Goal: Task Accomplishment & Management: Understand process/instructions

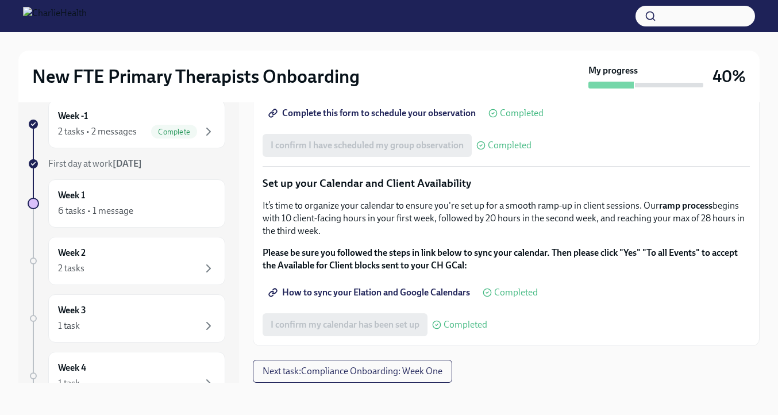
scroll to position [1678, 0]
click at [413, 366] on span "Next task : Compliance Onboarding: Week One" at bounding box center [353, 370] width 180 height 11
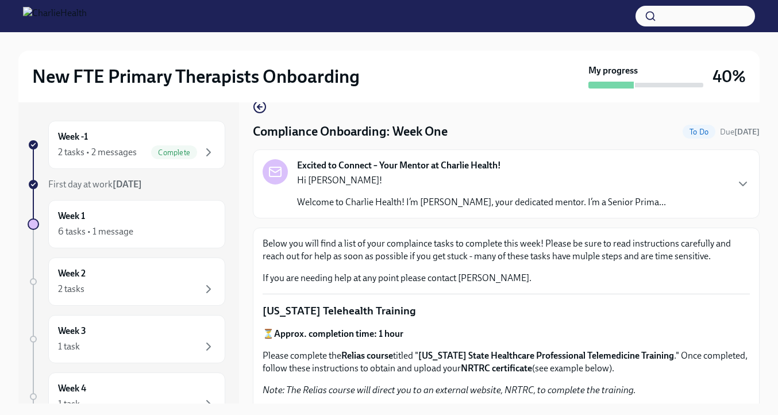
scroll to position [22, 0]
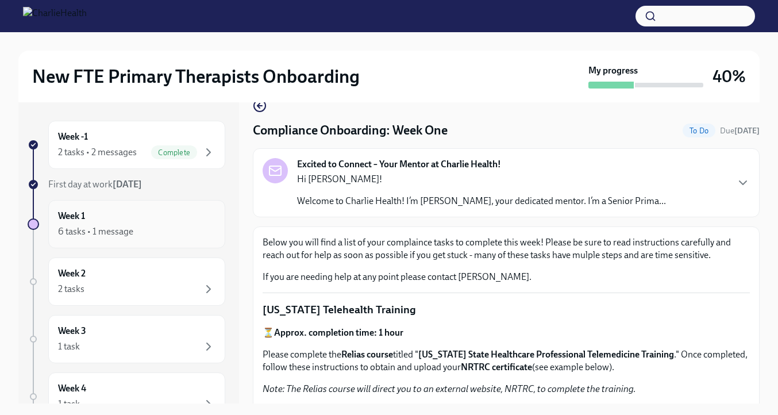
click at [162, 220] on div "Week 1 6 tasks • 1 message" at bounding box center [136, 224] width 157 height 29
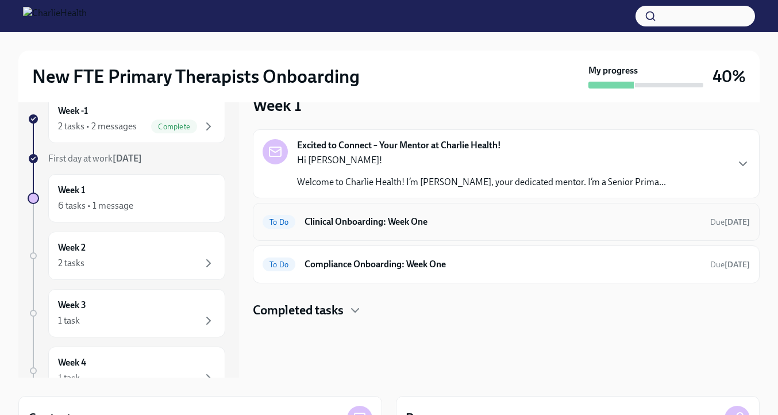
scroll to position [32, 0]
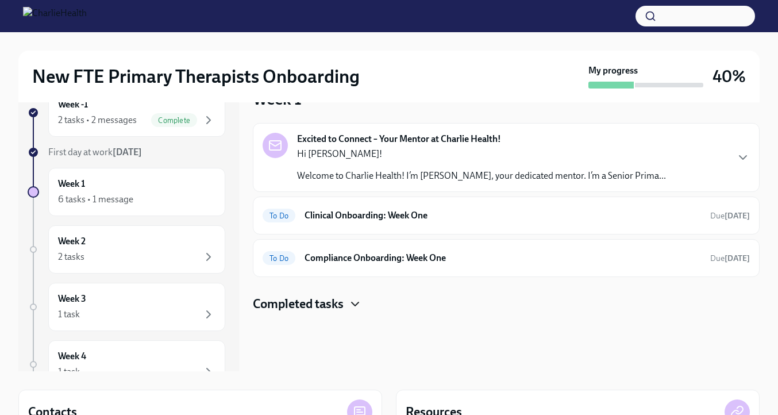
click at [356, 305] on icon "button" at bounding box center [355, 303] width 7 height 3
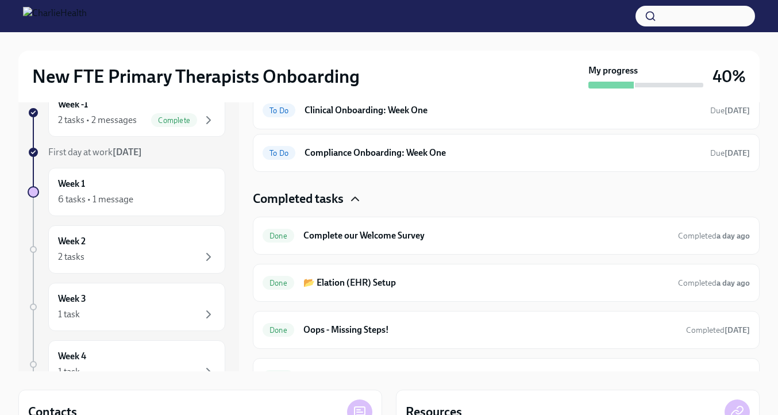
scroll to position [130, 0]
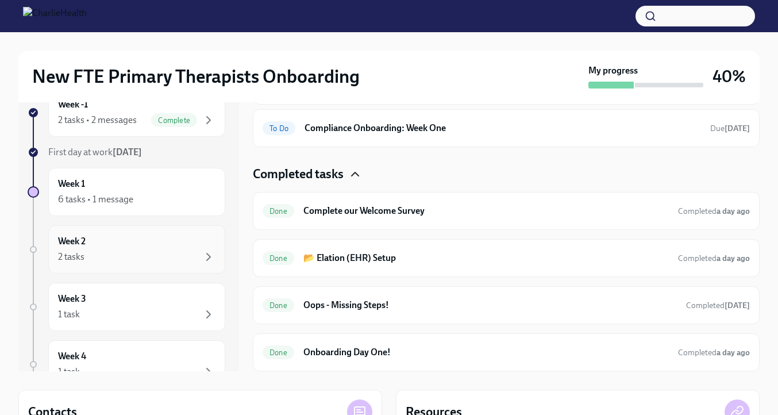
click at [155, 257] on div "2 tasks" at bounding box center [136, 257] width 157 height 14
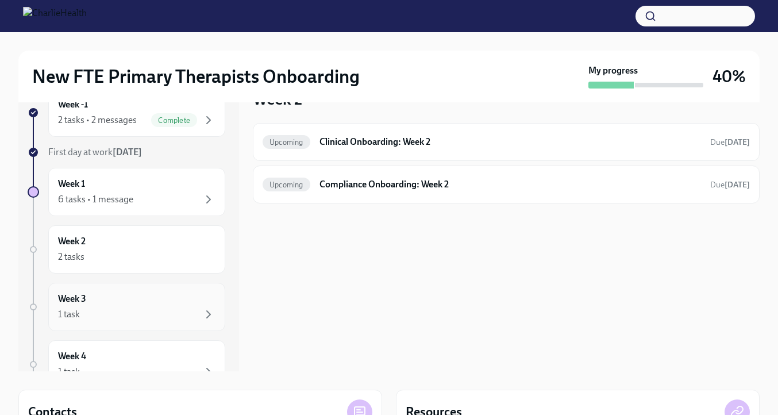
click at [153, 301] on div "Week 3 1 task" at bounding box center [136, 307] width 157 height 29
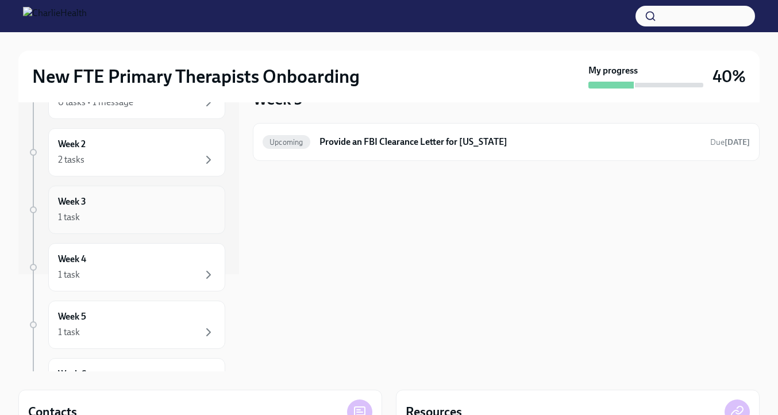
scroll to position [101, 0]
click at [133, 261] on div "Week 4 1 task" at bounding box center [136, 263] width 157 height 29
click at [126, 314] on div "Week 5 1 task" at bounding box center [136, 320] width 157 height 29
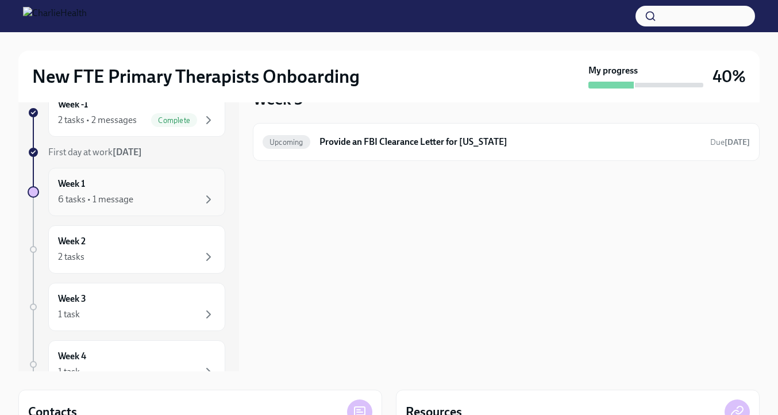
click at [114, 184] on div "Week 1 6 tasks • 1 message" at bounding box center [136, 192] width 157 height 29
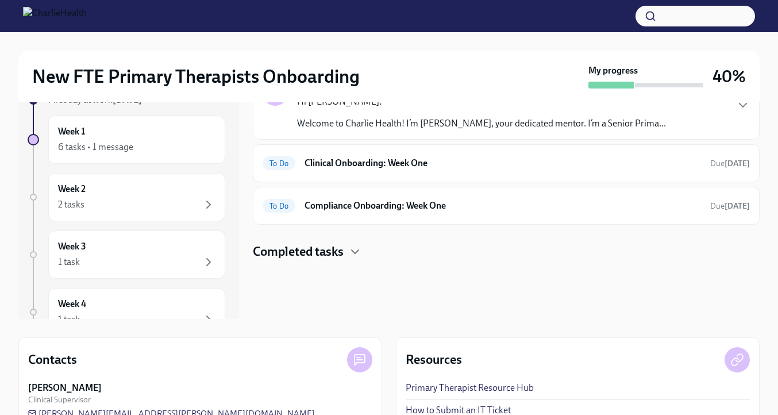
scroll to position [168, 0]
